Goal: Use online tool/utility

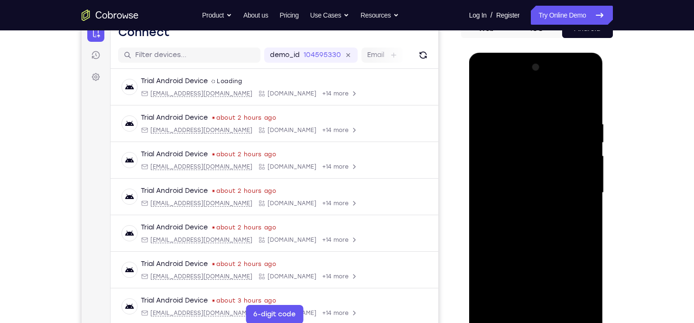
click at [534, 319] on div at bounding box center [537, 193] width 120 height 266
click at [581, 282] on div at bounding box center [537, 193] width 120 height 266
click at [513, 97] on div at bounding box center [537, 193] width 120 height 266
click at [581, 189] on div at bounding box center [537, 193] width 120 height 266
click at [528, 210] on div at bounding box center [537, 193] width 120 height 266
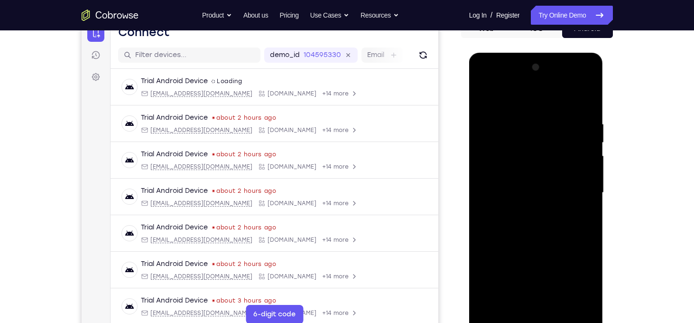
click at [525, 184] on div at bounding box center [537, 193] width 120 height 266
click at [521, 171] on div at bounding box center [537, 193] width 120 height 266
click at [535, 190] on div at bounding box center [537, 193] width 120 height 266
click at [544, 226] on div at bounding box center [537, 193] width 120 height 266
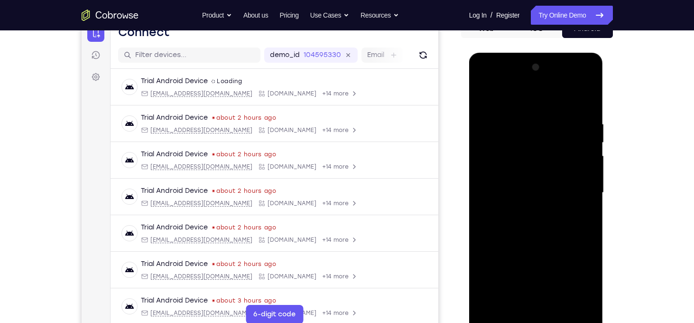
click at [544, 226] on div at bounding box center [537, 193] width 120 height 266
click at [537, 223] on div at bounding box center [537, 193] width 120 height 266
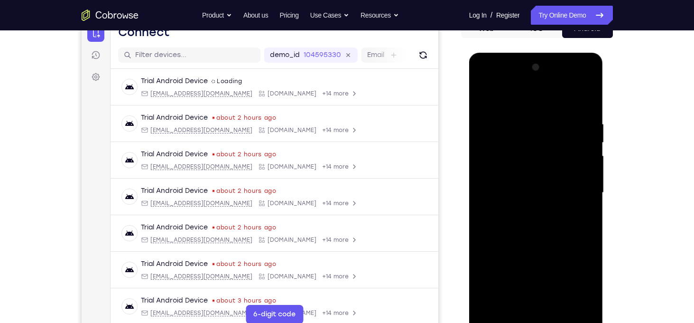
click at [537, 223] on div at bounding box center [537, 193] width 120 height 266
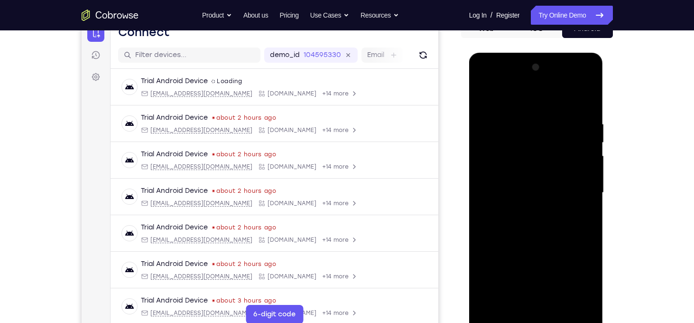
click at [537, 223] on div at bounding box center [537, 193] width 120 height 266
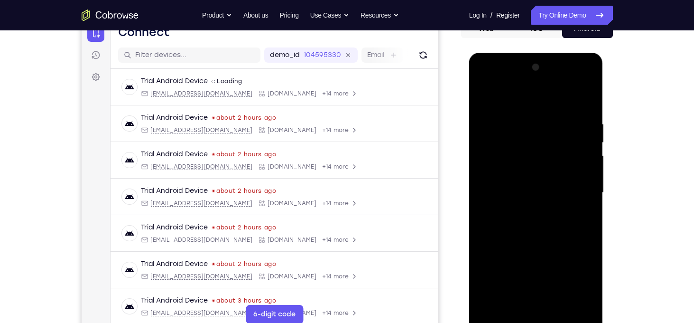
click at [537, 223] on div at bounding box center [537, 193] width 120 height 266
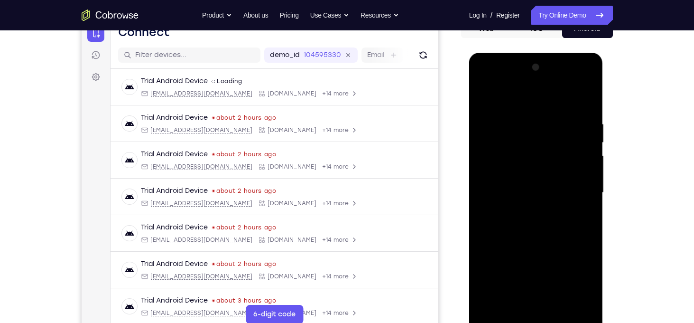
click at [537, 223] on div at bounding box center [537, 193] width 120 height 266
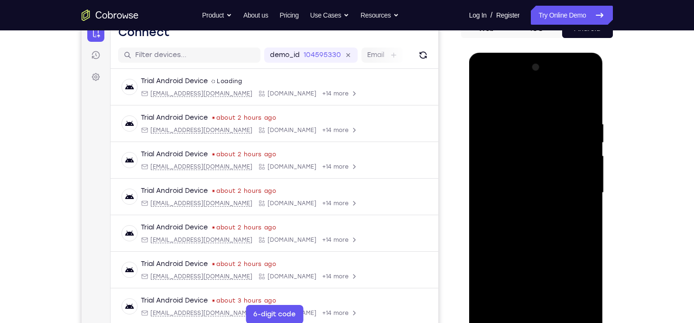
click at [537, 223] on div at bounding box center [537, 193] width 120 height 266
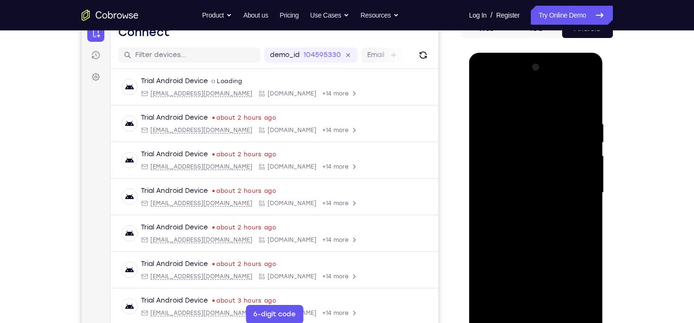
click at [537, 223] on div at bounding box center [537, 193] width 120 height 266
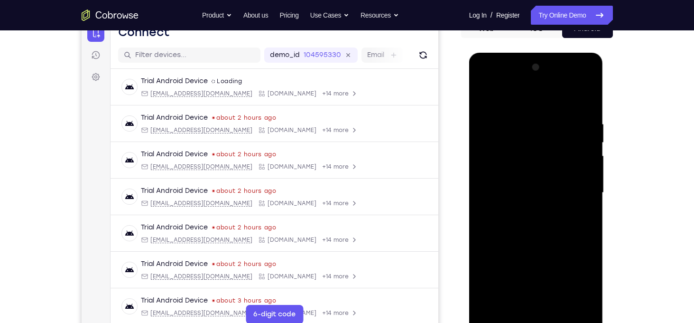
click at [537, 223] on div at bounding box center [537, 193] width 120 height 266
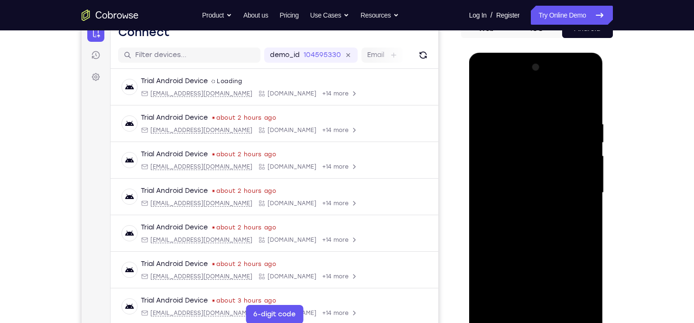
click at [537, 223] on div at bounding box center [537, 193] width 120 height 266
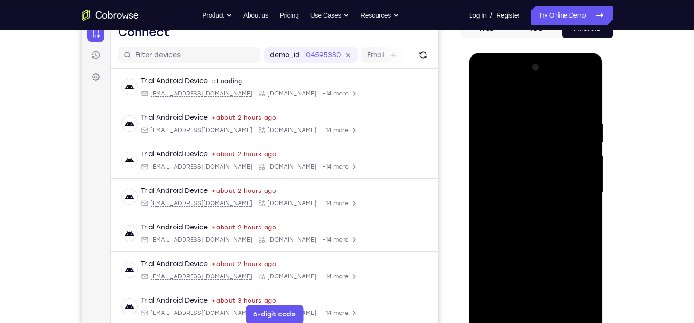
click at [537, 223] on div at bounding box center [537, 193] width 120 height 266
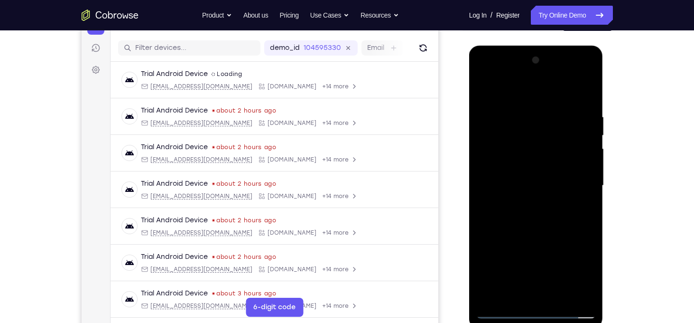
scroll to position [112, 0]
click at [559, 299] on div at bounding box center [537, 185] width 120 height 266
click at [540, 238] on div at bounding box center [537, 185] width 120 height 266
click at [535, 98] on div at bounding box center [537, 185] width 120 height 266
click at [484, 88] on div at bounding box center [537, 185] width 120 height 266
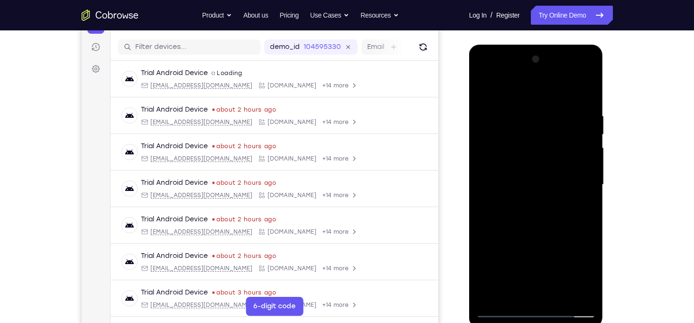
click at [546, 232] on div at bounding box center [537, 185] width 120 height 266
click at [589, 227] on div at bounding box center [537, 185] width 120 height 266
click at [528, 108] on div at bounding box center [537, 185] width 120 height 266
click at [595, 202] on div at bounding box center [537, 185] width 120 height 266
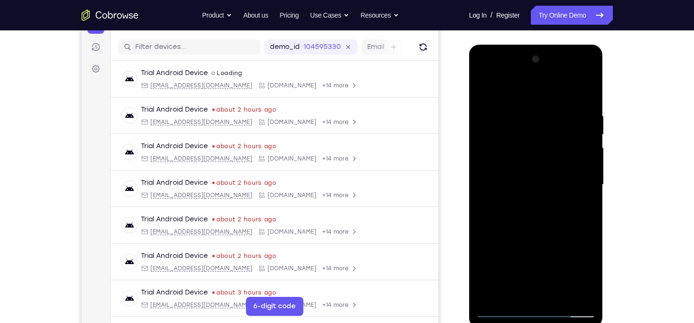
click at [595, 202] on div at bounding box center [537, 185] width 120 height 266
click at [486, 92] on div at bounding box center [537, 185] width 120 height 266
click at [579, 178] on div at bounding box center [537, 185] width 120 height 266
click at [486, 188] on div at bounding box center [537, 185] width 120 height 266
drag, startPoint x: 534, startPoint y: 112, endPoint x: 564, endPoint y: 265, distance: 155.8
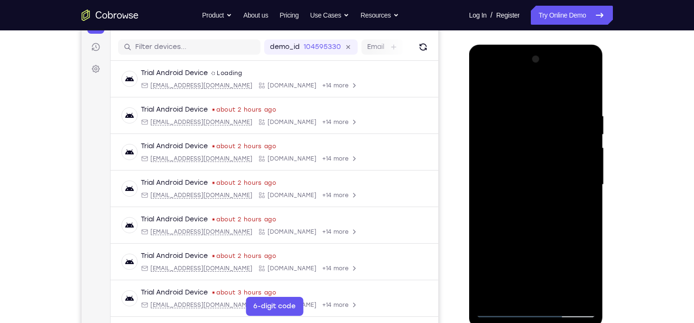
click at [564, 265] on div at bounding box center [537, 185] width 120 height 266
click at [537, 121] on div at bounding box center [537, 185] width 120 height 266
drag, startPoint x: 532, startPoint y: 205, endPoint x: 502, endPoint y: 107, distance: 101.8
click at [502, 107] on div at bounding box center [537, 185] width 120 height 266
click at [487, 89] on div at bounding box center [537, 185] width 120 height 266
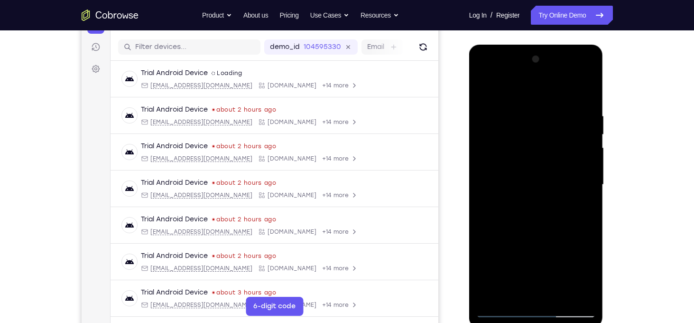
click at [503, 311] on div at bounding box center [537, 185] width 120 height 266
click at [501, 313] on div at bounding box center [537, 185] width 120 height 266
drag, startPoint x: 537, startPoint y: 121, endPoint x: 559, endPoint y: 234, distance: 115.5
click at [559, 234] on div at bounding box center [537, 185] width 120 height 266
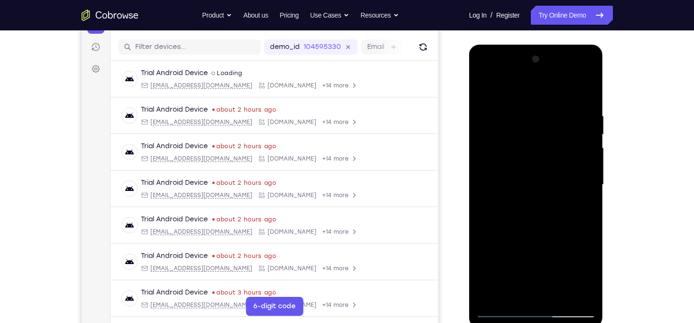
click at [534, 123] on div at bounding box center [537, 185] width 120 height 266
click at [487, 295] on div at bounding box center [537, 185] width 120 height 266
click at [561, 297] on div at bounding box center [537, 185] width 120 height 266
click at [532, 101] on div at bounding box center [537, 185] width 120 height 266
click at [484, 91] on div at bounding box center [537, 185] width 120 height 266
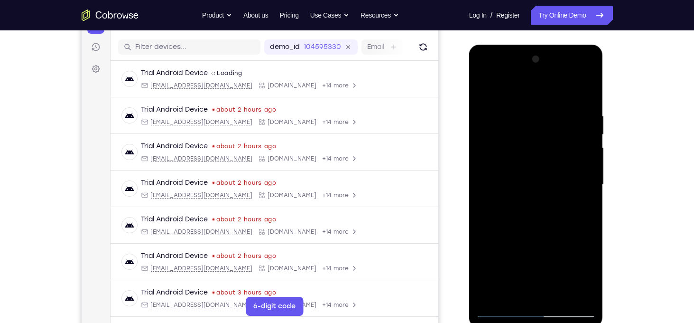
drag, startPoint x: 516, startPoint y: 102, endPoint x: 555, endPoint y: 273, distance: 176.3
click at [555, 273] on div at bounding box center [537, 185] width 120 height 266
drag, startPoint x: 542, startPoint y: 112, endPoint x: 579, endPoint y: 285, distance: 177.1
click at [579, 285] on div at bounding box center [537, 185] width 120 height 266
click at [560, 297] on div at bounding box center [537, 185] width 120 height 266
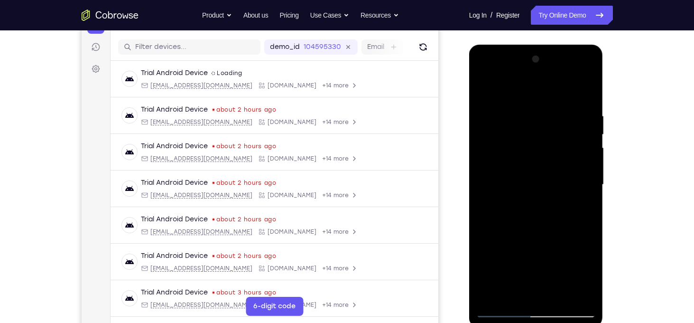
click at [487, 91] on div at bounding box center [537, 185] width 120 height 266
click at [518, 105] on div at bounding box center [537, 185] width 120 height 266
click at [581, 176] on div at bounding box center [537, 185] width 120 height 266
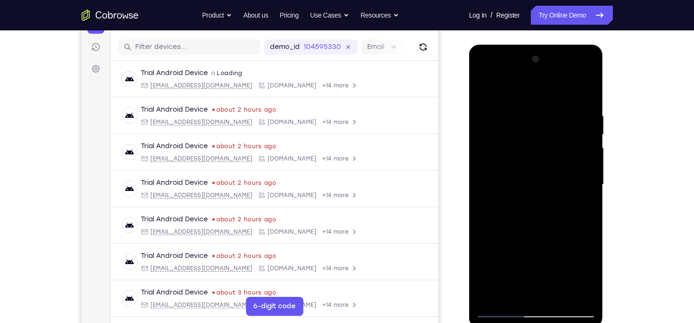
click at [581, 176] on div at bounding box center [537, 185] width 120 height 266
click at [585, 97] on div at bounding box center [537, 185] width 120 height 266
drag, startPoint x: 540, startPoint y: 99, endPoint x: 555, endPoint y: 281, distance: 183.4
click at [555, 281] on div at bounding box center [537, 185] width 120 height 266
click at [559, 300] on div at bounding box center [537, 185] width 120 height 266
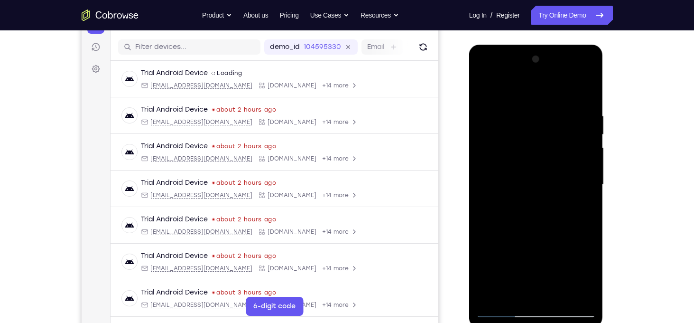
click at [540, 104] on div at bounding box center [537, 185] width 120 height 266
click at [487, 89] on div at bounding box center [537, 185] width 120 height 266
click at [513, 300] on div at bounding box center [537, 185] width 120 height 266
click at [515, 87] on div at bounding box center [537, 185] width 120 height 266
click at [535, 170] on div at bounding box center [537, 185] width 120 height 266
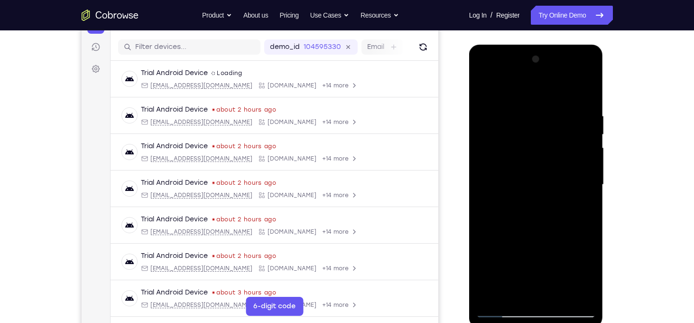
click at [487, 122] on div at bounding box center [537, 185] width 120 height 266
click at [585, 180] on div at bounding box center [537, 185] width 120 height 266
click at [560, 295] on div at bounding box center [537, 185] width 120 height 266
